Goal: Book appointment/travel/reservation

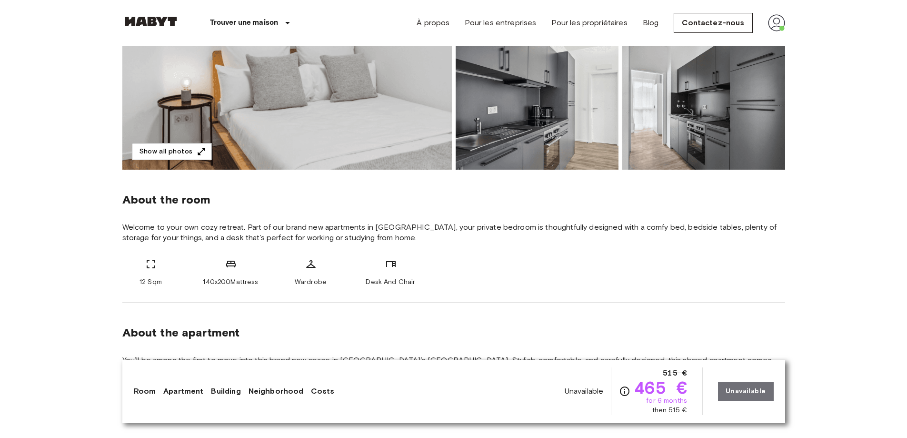
scroll to position [286, 0]
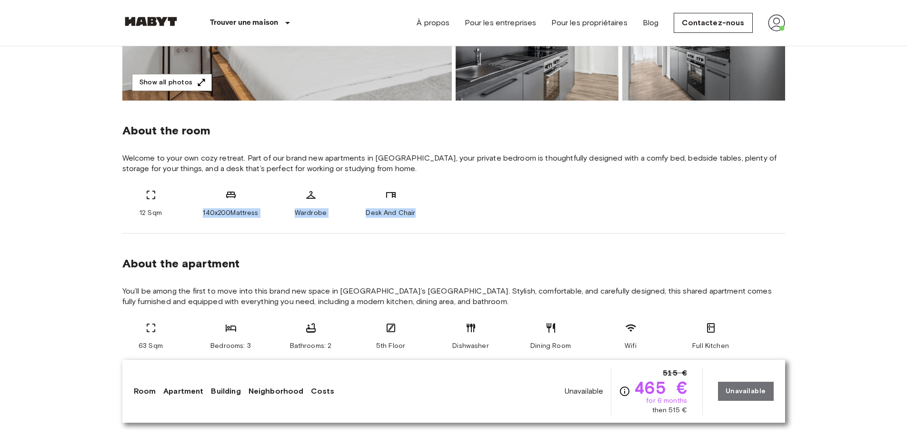
drag, startPoint x: 203, startPoint y: 211, endPoint x: 432, endPoint y: 212, distance: 228.6
click at [432, 212] on div "12 Sqm 140x200Mattress Wardrobe Desk And Chair" at bounding box center [453, 203] width 663 height 29
click at [461, 215] on div "12 Sqm 140x200Mattress Wardrobe Desk And Chair" at bounding box center [453, 203] width 663 height 29
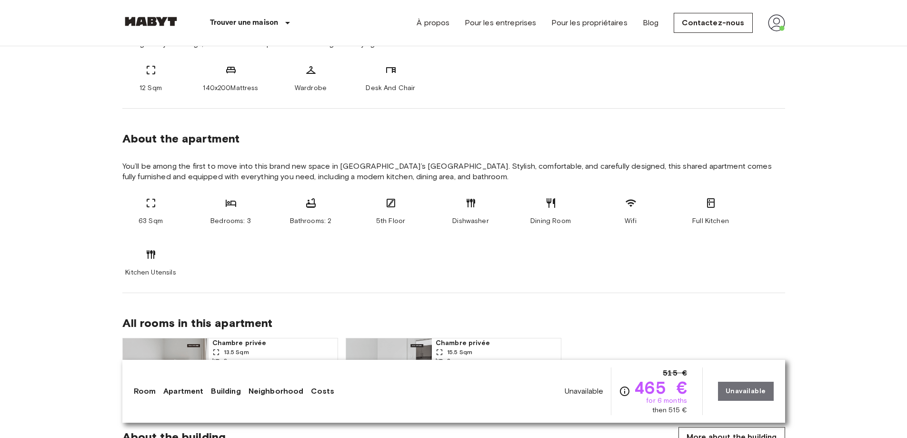
scroll to position [381, 0]
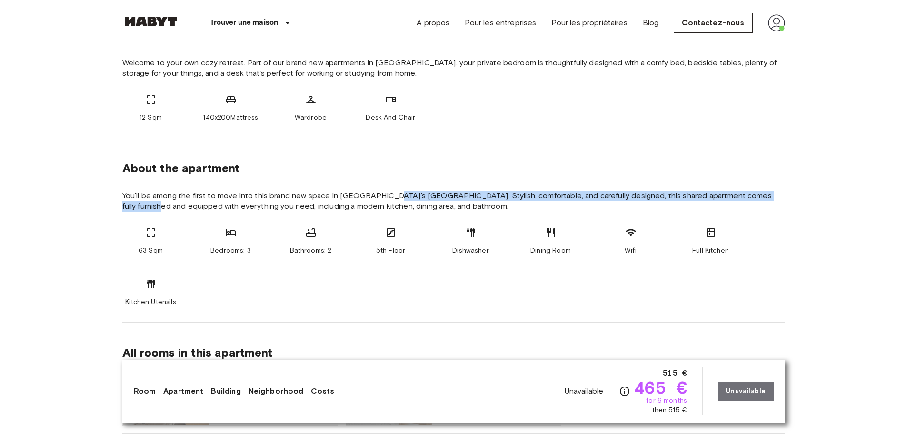
drag, startPoint x: 390, startPoint y: 198, endPoint x: 320, endPoint y: 155, distance: 81.7
click at [766, 196] on span "You’ll be among the first to move into this brand new space in [GEOGRAPHIC_DATA…" at bounding box center [453, 201] width 663 height 21
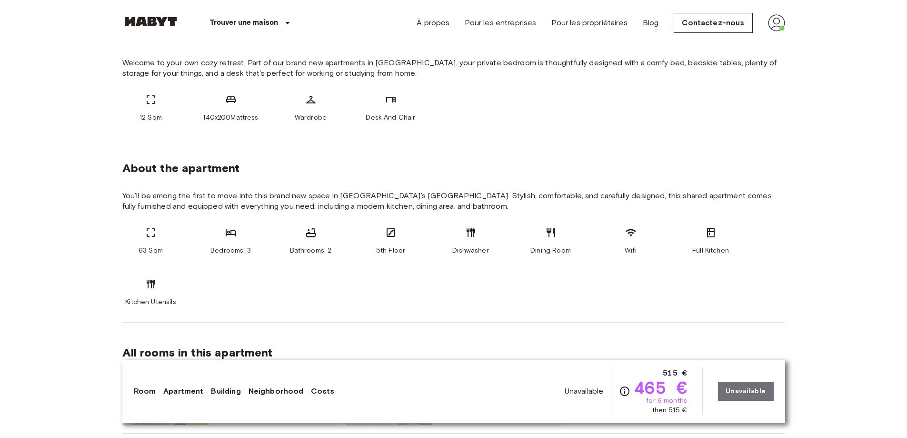
click at [346, 224] on section "About the apartment You’ll be among the first to move into this brand new space…" at bounding box center [453, 230] width 663 height 184
click at [361, 275] on div "63 Sqm Bedrooms: 3 Bathrooms: 2 5th Floor Dishwasher Dining Room Wifi Full Kitc…" at bounding box center [453, 267] width 663 height 80
click at [385, 252] on span "5th Floor" at bounding box center [390, 251] width 29 height 10
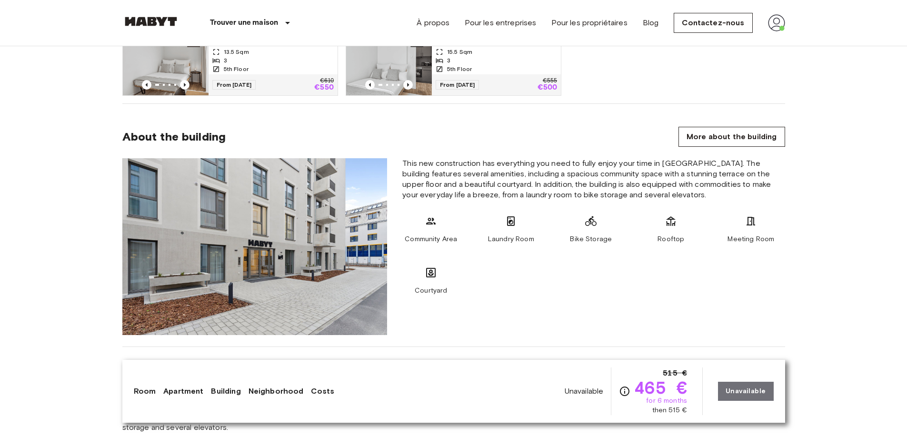
scroll to position [762, 0]
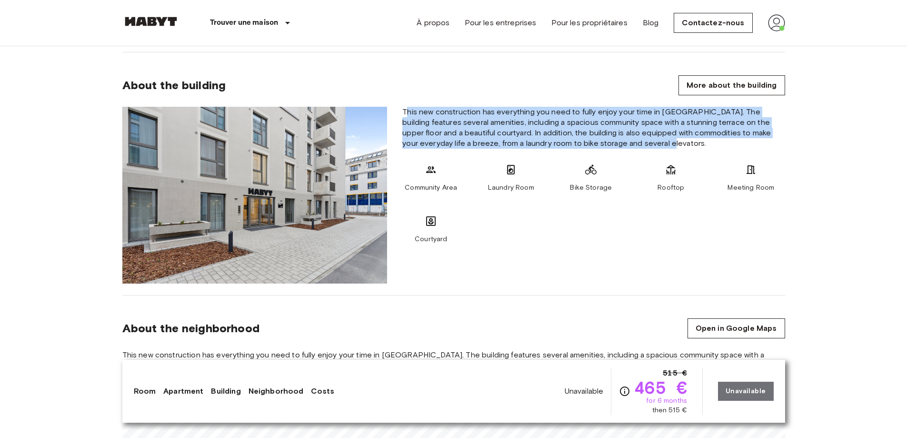
drag, startPoint x: 423, startPoint y: 113, endPoint x: 781, endPoint y: 142, distance: 358.4
click at [781, 142] on span "This new construction has everything you need to fully enjoy your time in [GEOG…" at bounding box center [593, 128] width 382 height 42
click at [781, 141] on span "This new construction has everything you need to fully enjoy your time in [GEOG…" at bounding box center [593, 128] width 382 height 42
click at [729, 154] on div "This new construction has everything you need to fully enjoy your time in [GEOG…" at bounding box center [594, 195] width 398 height 177
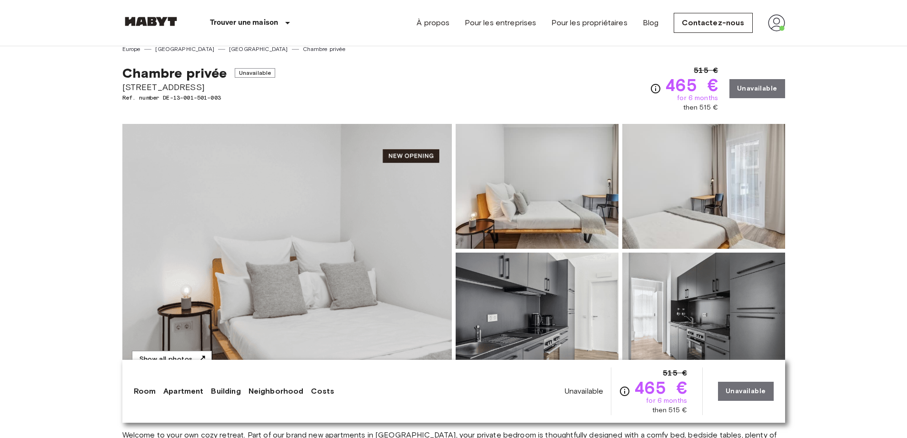
scroll to position [0, 0]
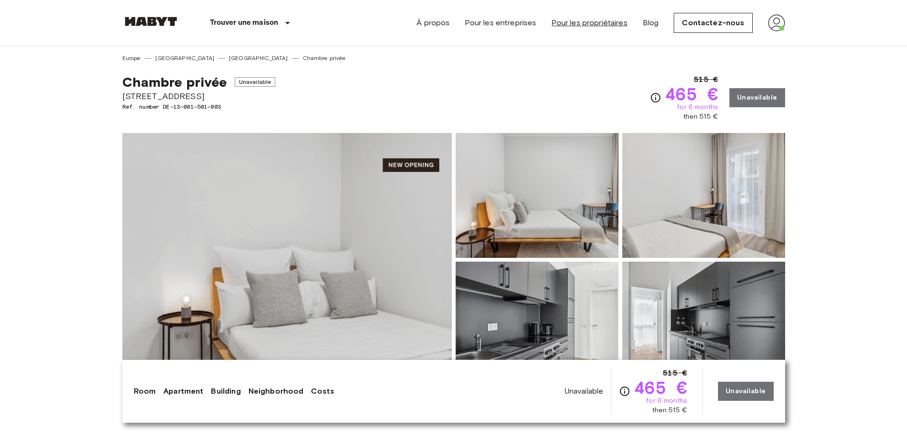
click at [587, 22] on link "Pour les propriétaires" at bounding box center [590, 22] width 76 height 11
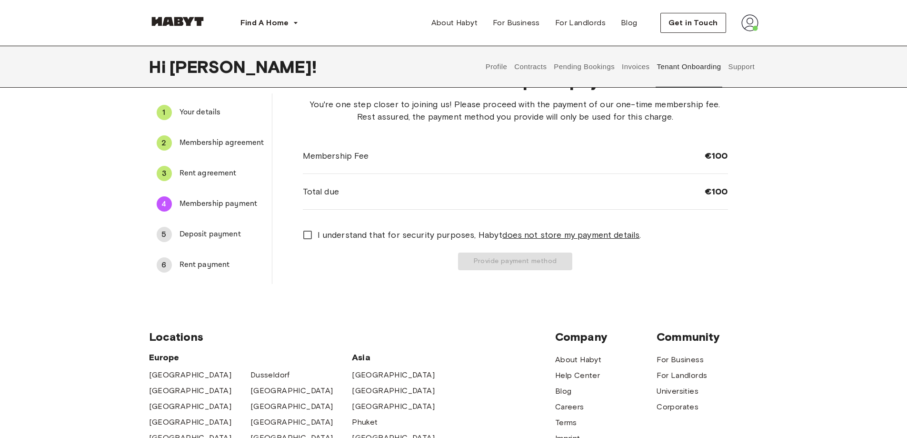
scroll to position [48, 0]
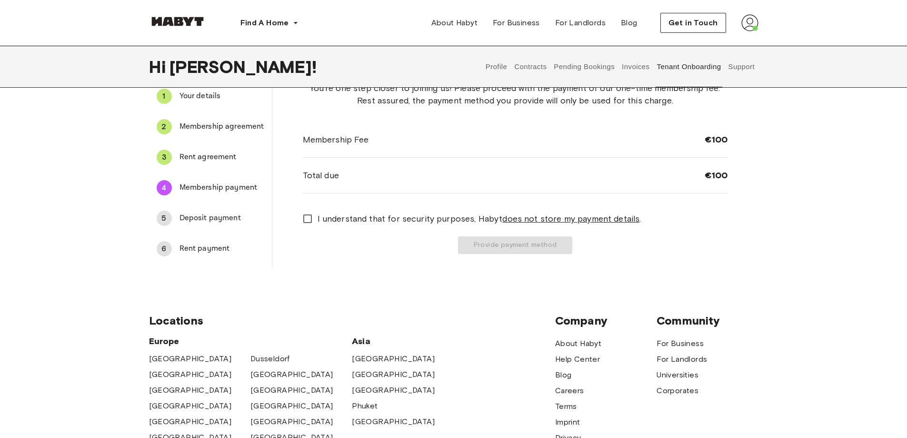
click at [165, 221] on div "5" at bounding box center [164, 218] width 15 height 15
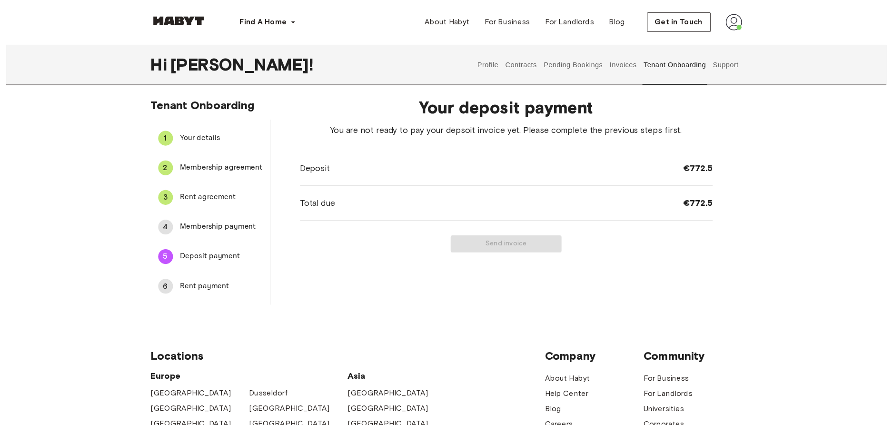
scroll to position [0, 0]
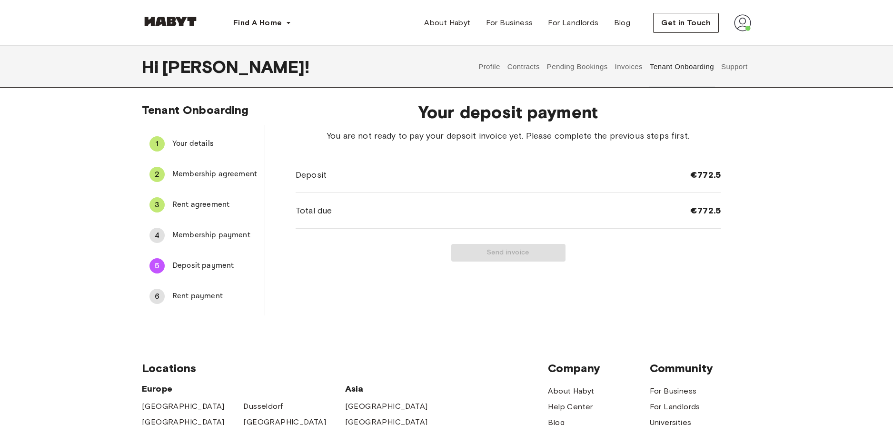
click at [153, 292] on div "6" at bounding box center [157, 296] width 15 height 15
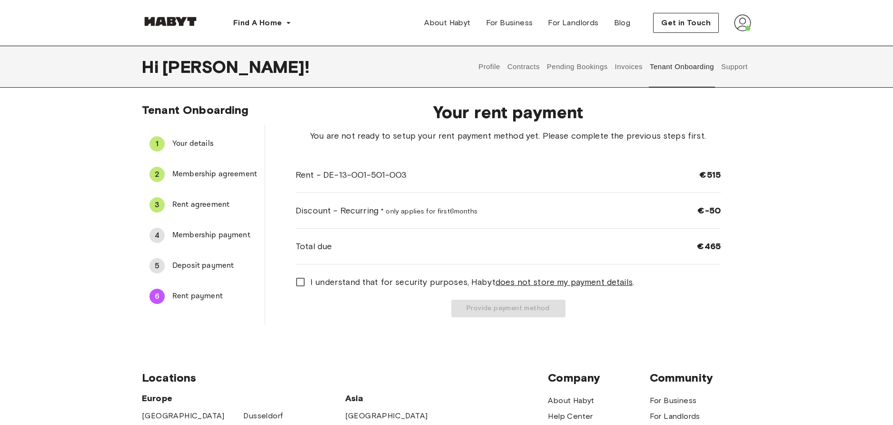
click at [189, 237] on span "Membership payment" at bounding box center [214, 235] width 85 height 11
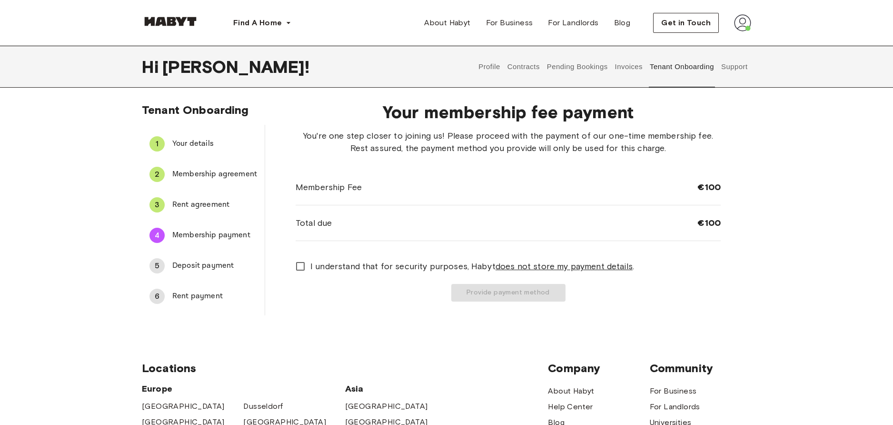
click at [199, 268] on span "Deposit payment" at bounding box center [214, 265] width 85 height 11
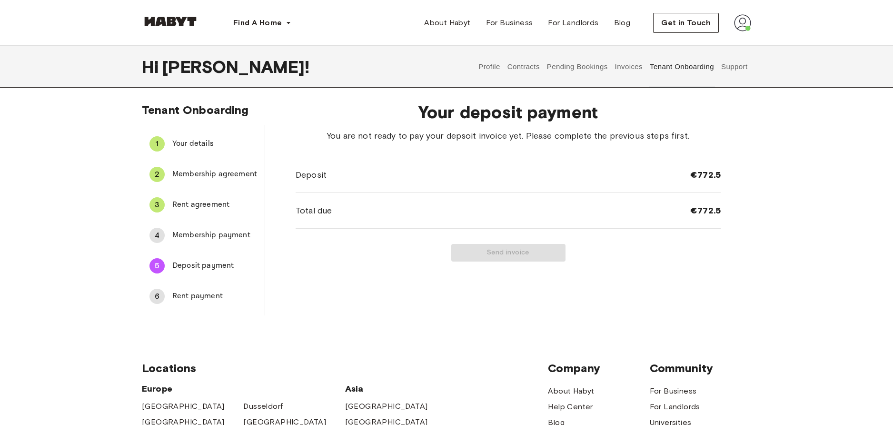
click at [234, 230] on span "Membership payment" at bounding box center [214, 235] width 85 height 11
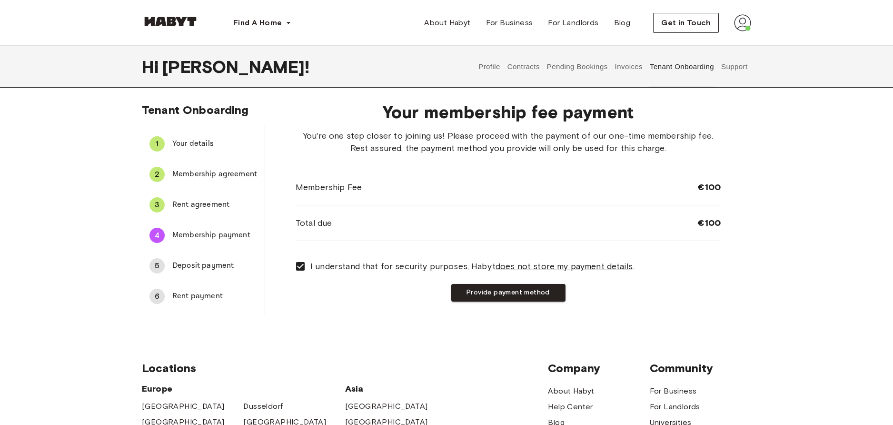
click at [506, 287] on button "Provide payment method" at bounding box center [509, 293] width 114 height 18
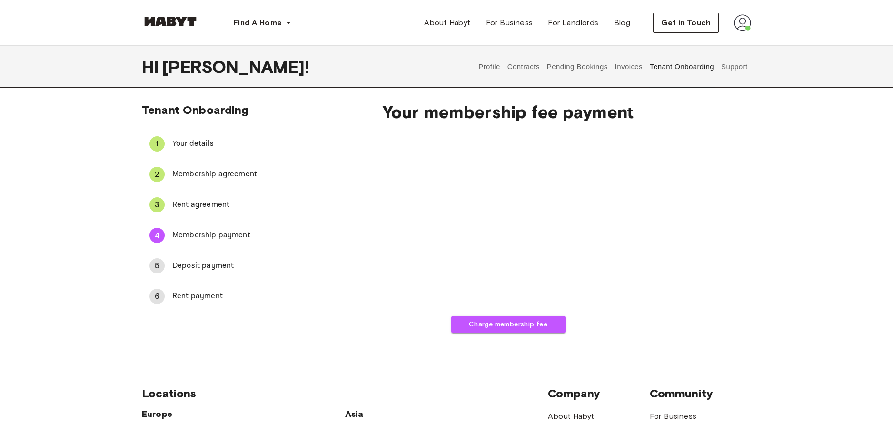
click at [184, 298] on span "Rent payment" at bounding box center [214, 296] width 85 height 11
